Goal: Find contact information: Find contact information

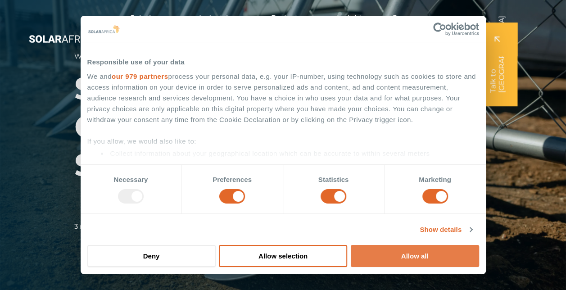
click at [380, 262] on button "Allow all" at bounding box center [415, 256] width 128 height 22
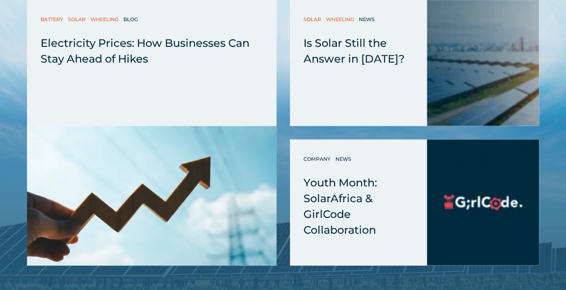
scroll to position [3042, 0]
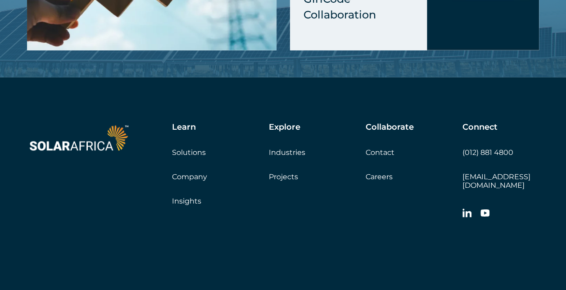
click at [375, 148] on link "Contact" at bounding box center [380, 152] width 29 height 9
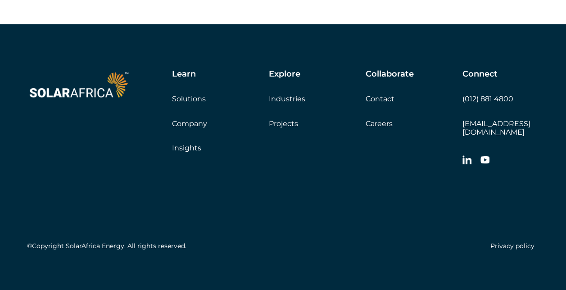
scroll to position [1506, 0]
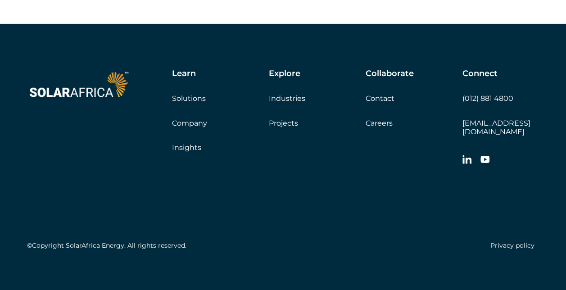
click at [494, 241] on link "Privacy policy" at bounding box center [512, 245] width 44 height 8
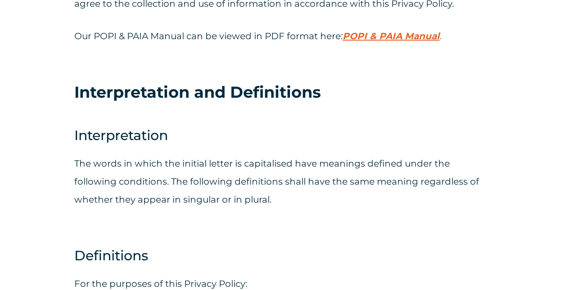
scroll to position [358, 0]
click at [394, 40] on span "POPI & PAIA Manual" at bounding box center [391, 35] width 97 height 11
